Goal: Information Seeking & Learning: Learn about a topic

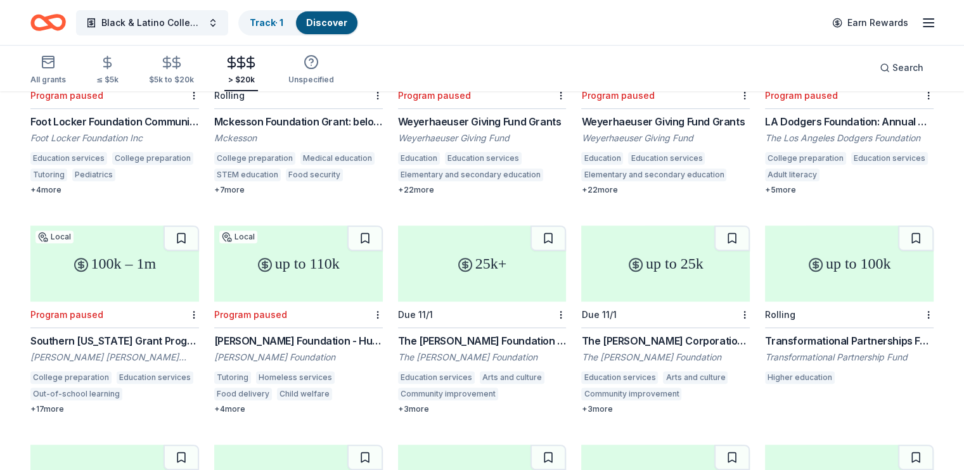
scroll to position [438, 0]
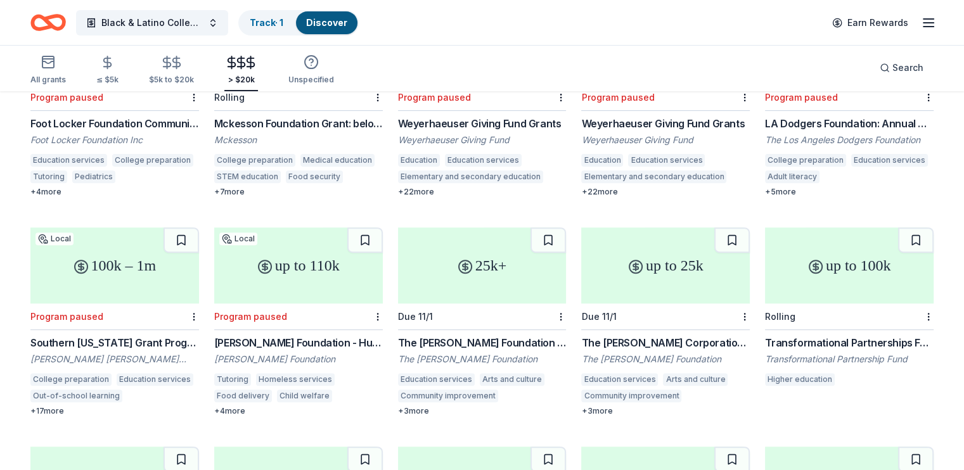
click at [140, 266] on div "100k – 1m" at bounding box center [114, 266] width 169 height 76
click at [473, 275] on div "25k+" at bounding box center [482, 266] width 169 height 76
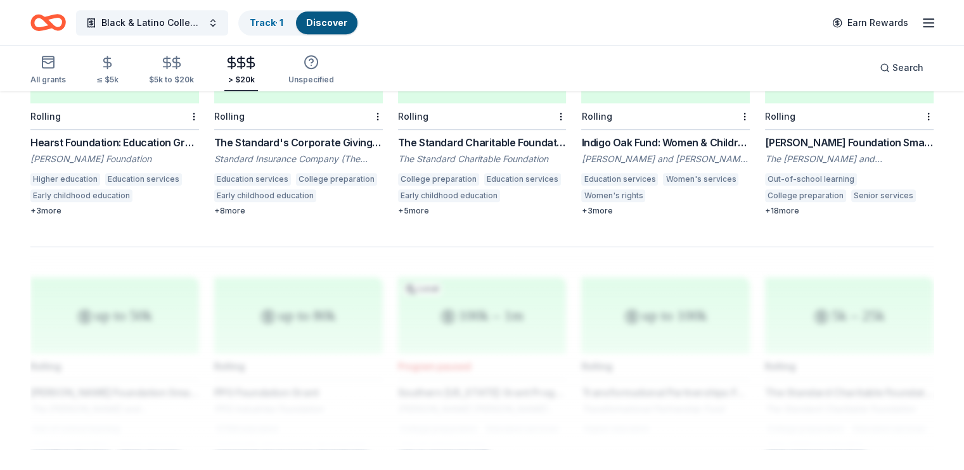
scroll to position [860, 0]
click at [583, 247] on div at bounding box center [481, 346] width 903 height 203
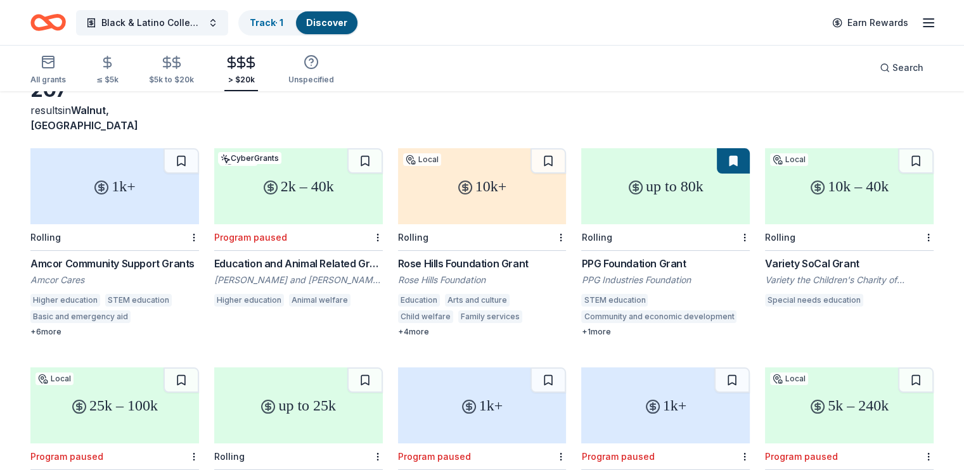
scroll to position [75, 0]
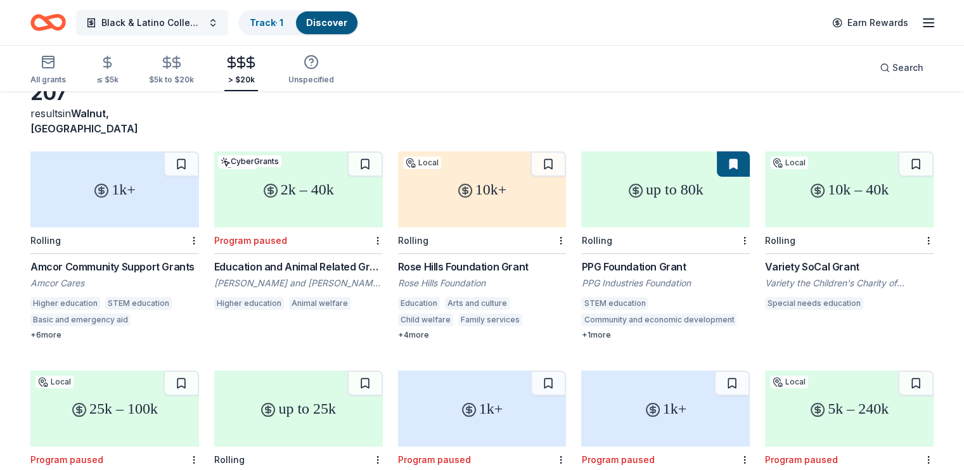
click at [228, 29] on button "Black & Latino College Expo" at bounding box center [152, 22] width 152 height 25
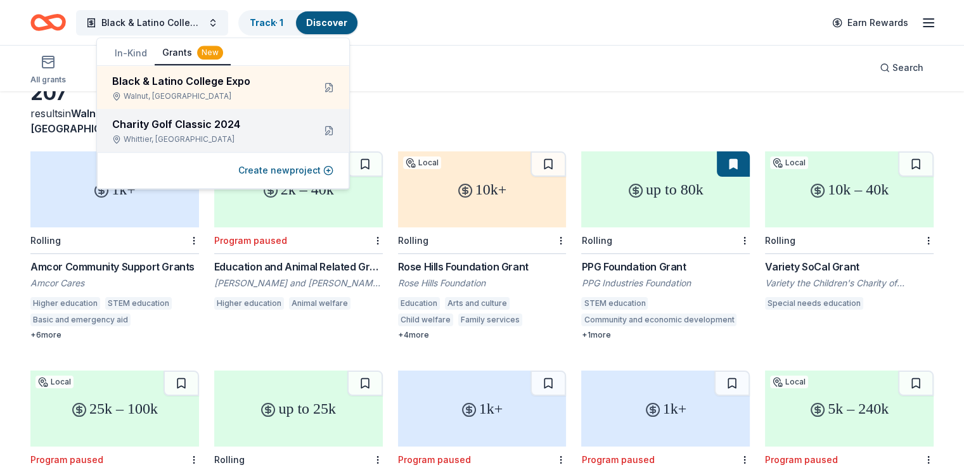
click at [198, 128] on div "Charity Golf Classic 2024" at bounding box center [207, 124] width 191 height 15
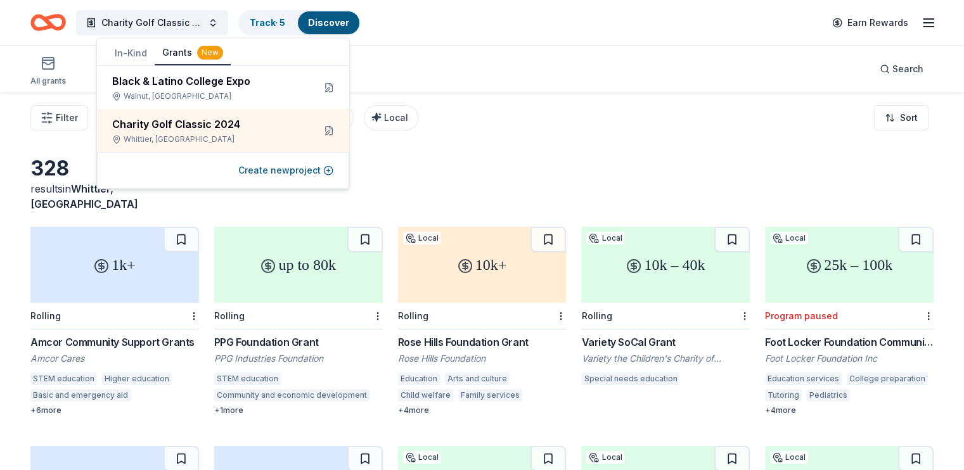
click at [459, 167] on div "328 results in Whittier, CA" at bounding box center [481, 184] width 903 height 56
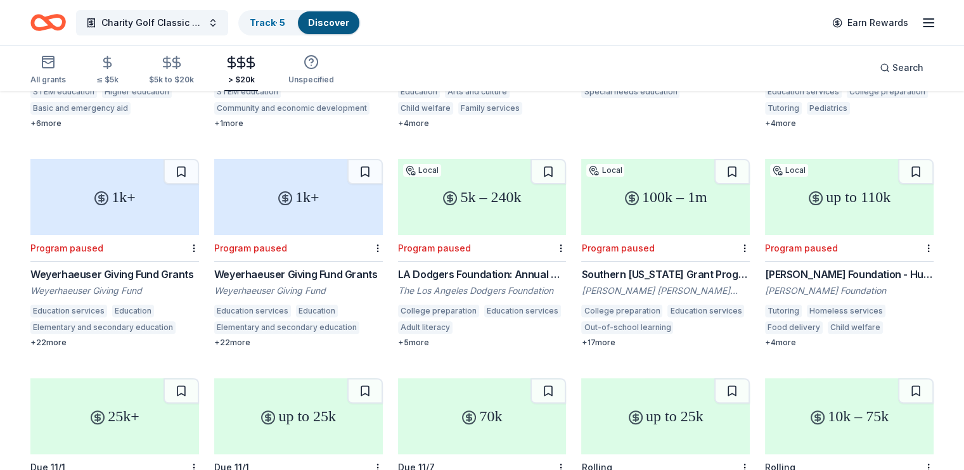
scroll to position [289, 0]
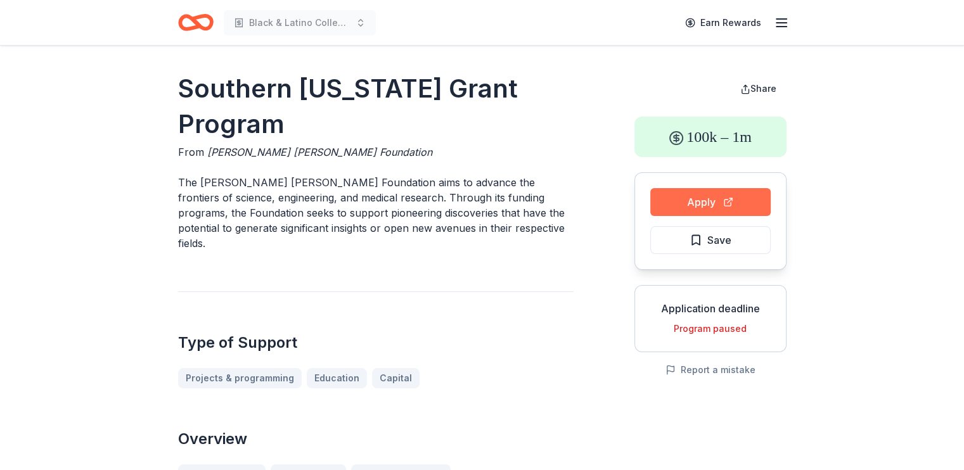
click at [679, 200] on button "Apply" at bounding box center [710, 202] width 120 height 28
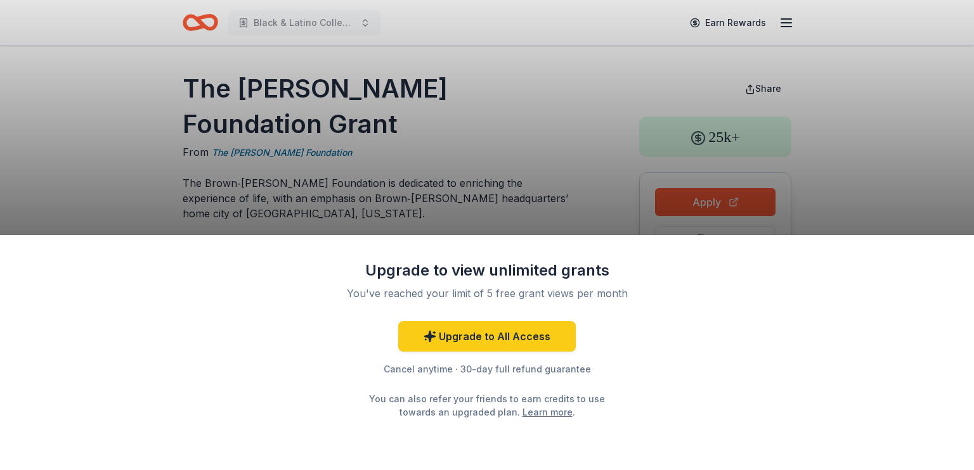
click at [863, 179] on div "Upgrade to view unlimited grants You've reached your limit of 5 free grant view…" at bounding box center [487, 235] width 974 height 470
click at [578, 144] on div "Upgrade to view unlimited grants You've reached your limit of 5 free grant view…" at bounding box center [487, 235] width 974 height 470
